Goal: Task Accomplishment & Management: Manage account settings

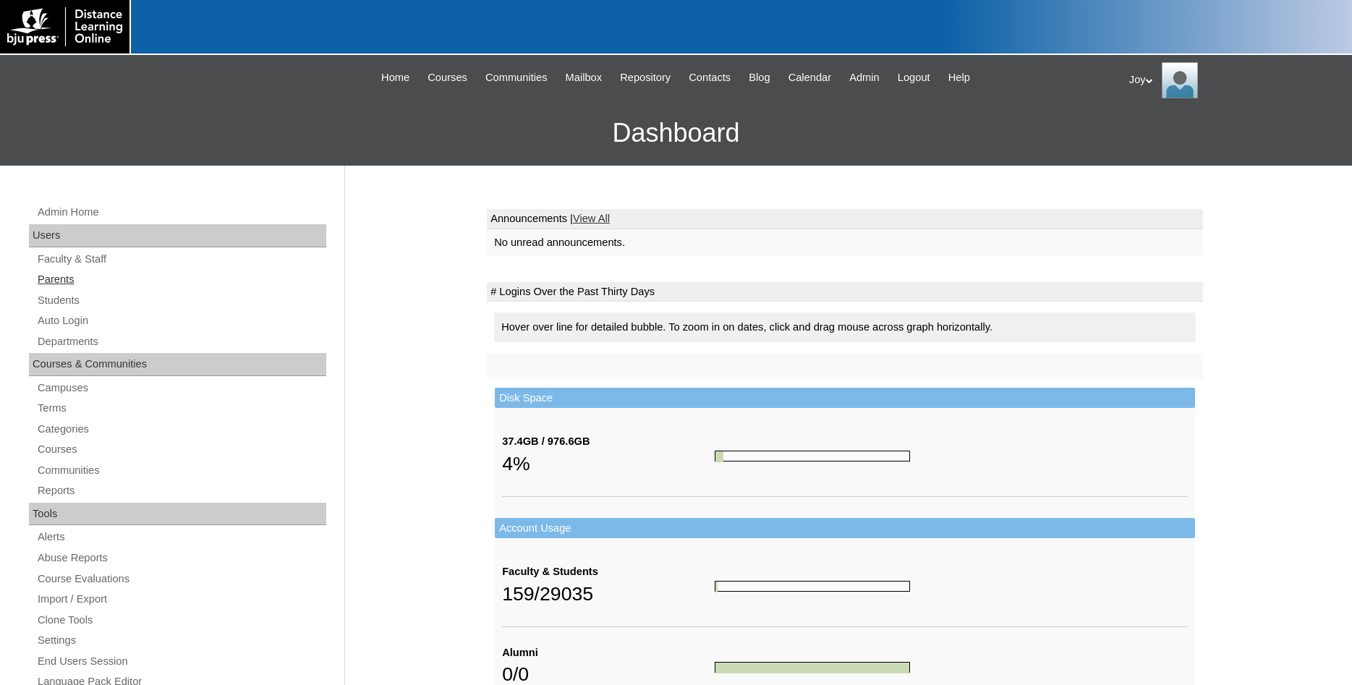
click at [63, 278] on link "Parents" at bounding box center [181, 280] width 290 height 18
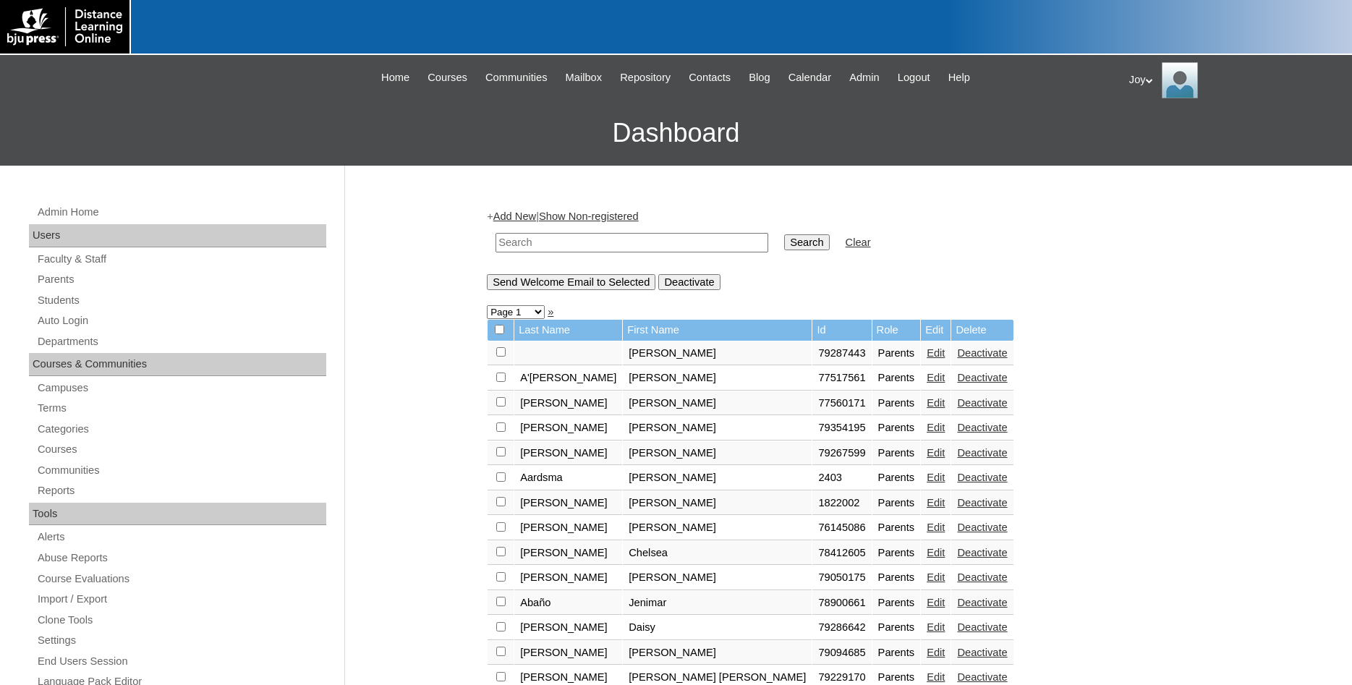
click at [543, 247] on input "text" at bounding box center [632, 243] width 273 height 20
type input "79476898"
click at [784, 234] on input "Search" at bounding box center [806, 242] width 45 height 16
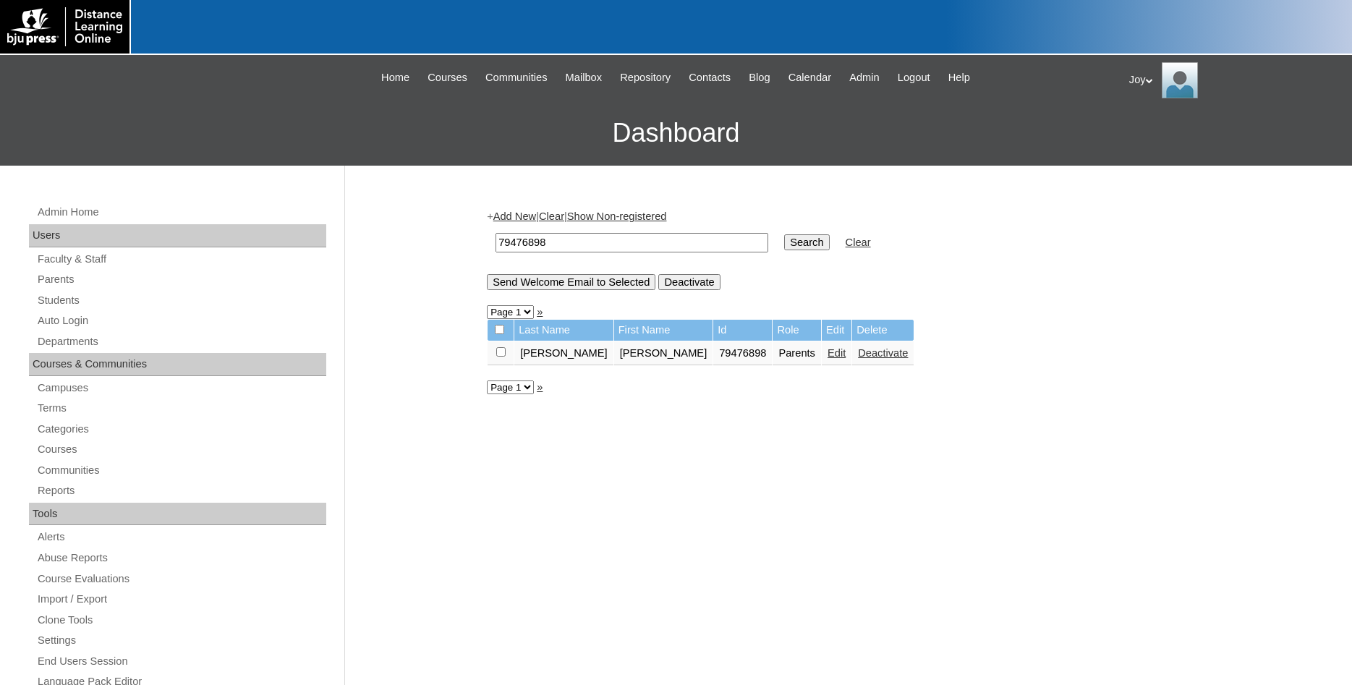
click at [828, 359] on link "Edit" at bounding box center [837, 353] width 18 height 12
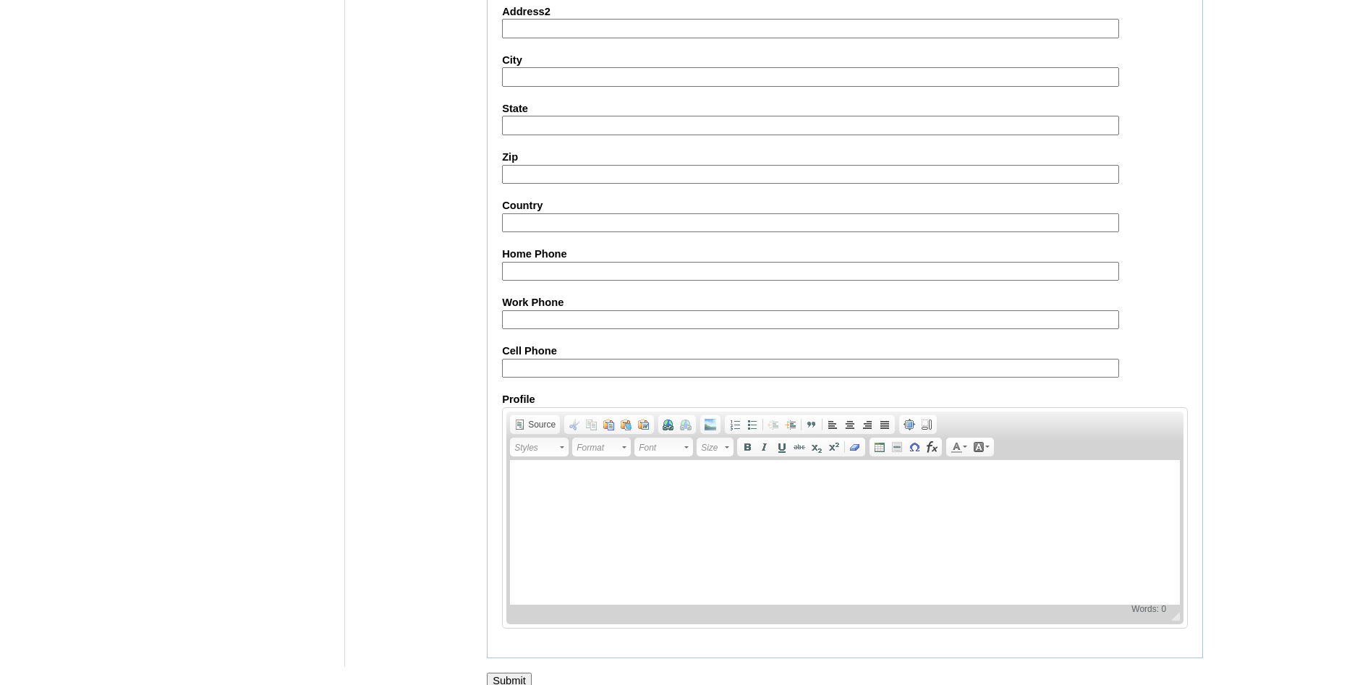
scroll to position [1223, 0]
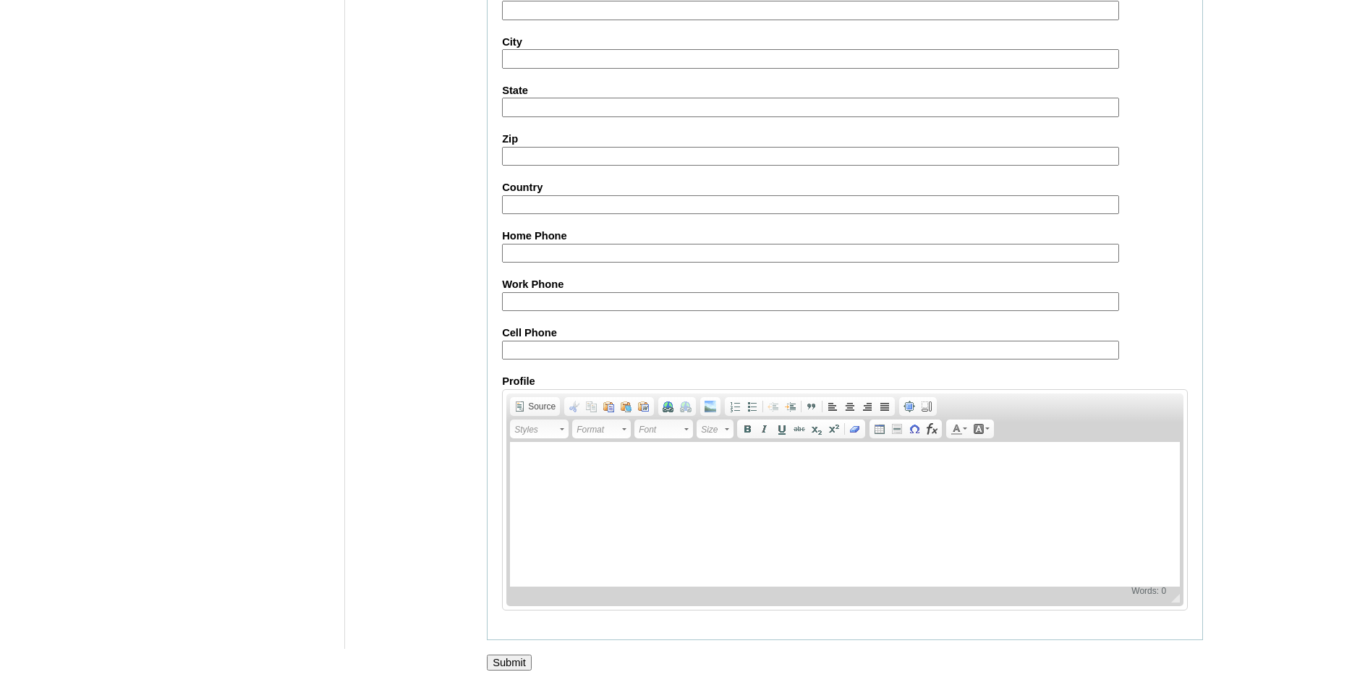
click at [507, 660] on input "Submit" at bounding box center [509, 663] width 45 height 16
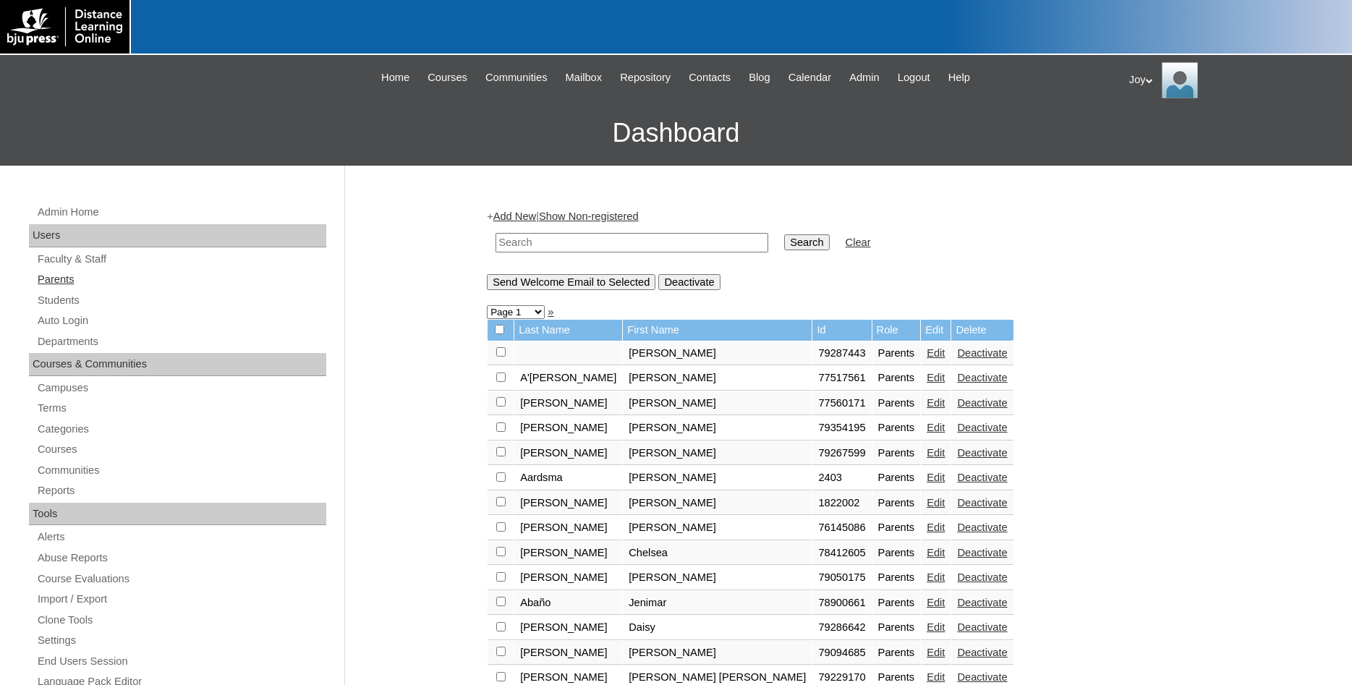
click at [116, 280] on link "Parents" at bounding box center [181, 280] width 290 height 18
click at [567, 242] on input "text" at bounding box center [632, 243] width 273 height 20
drag, startPoint x: 587, startPoint y: 241, endPoint x: 446, endPoint y: 235, distance: 141.9
click at [496, 235] on input "79476898" at bounding box center [632, 243] width 273 height 20
type input "79476898"
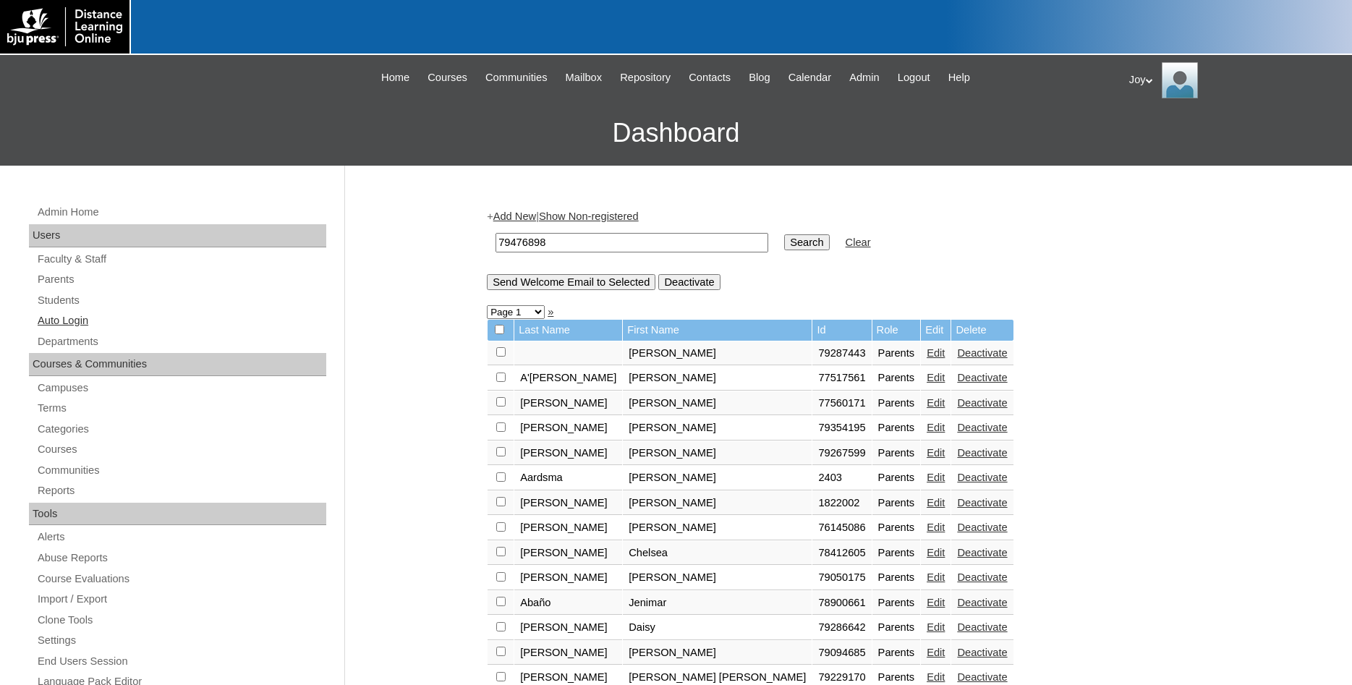
click at [71, 318] on link "Auto Login" at bounding box center [181, 321] width 290 height 18
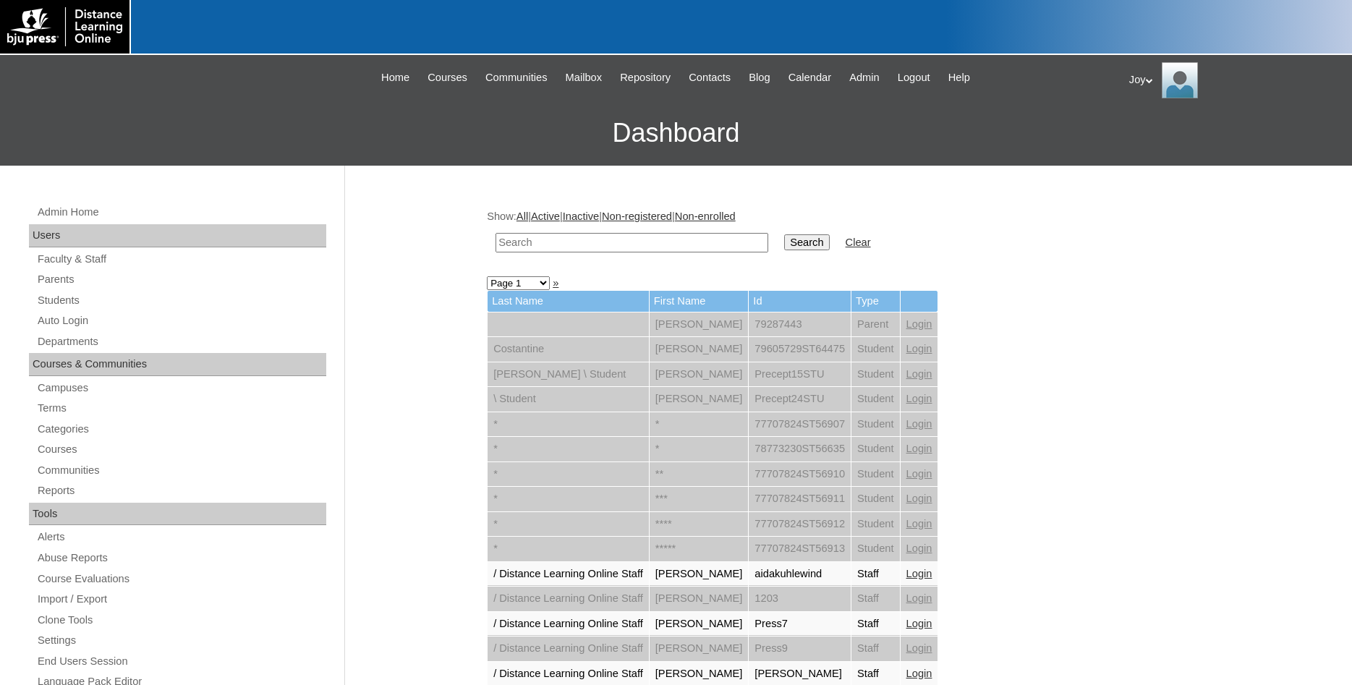
paste input "79476898"
type input "79476898"
click at [784, 239] on input "Search" at bounding box center [806, 242] width 45 height 16
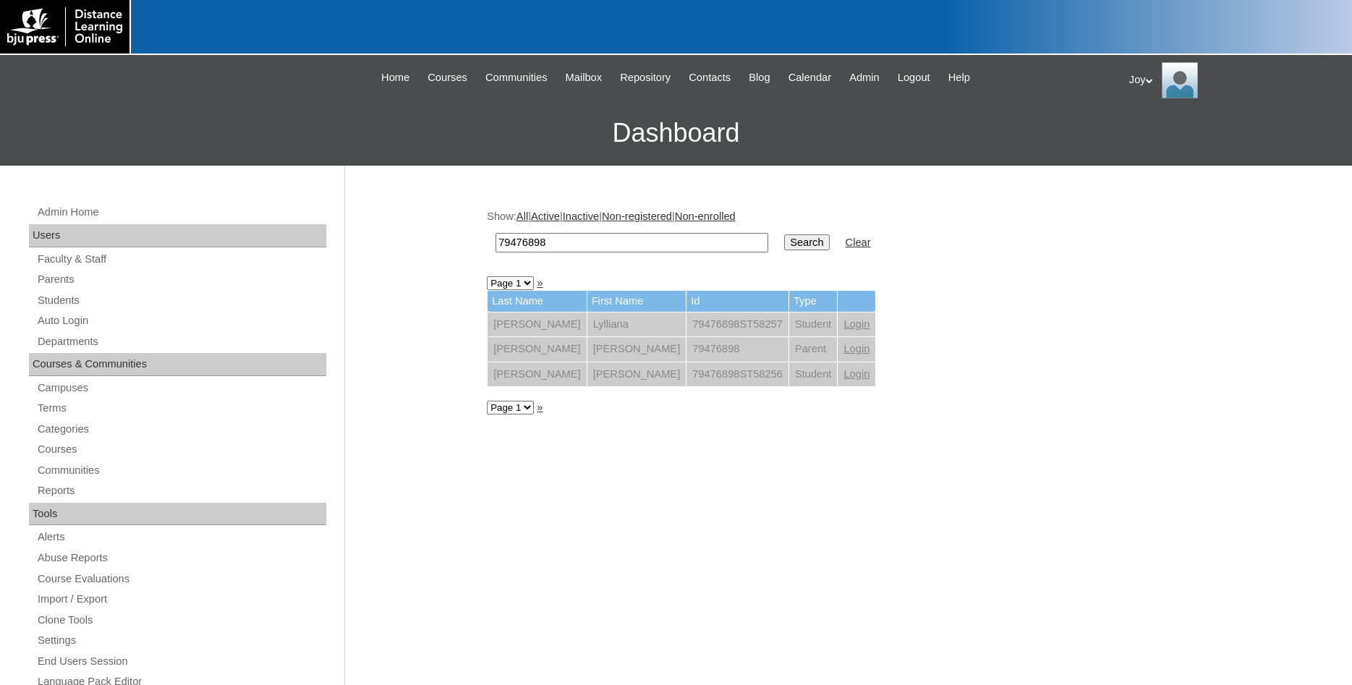
click at [844, 347] on link "Login" at bounding box center [857, 349] width 26 height 12
